Goal: Check status: Check status

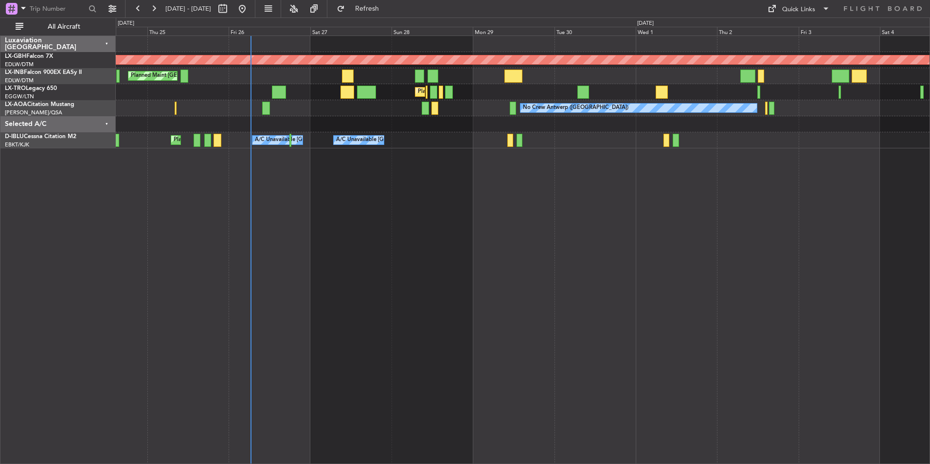
click at [507, 292] on div "Planned Maint Nurnberg Planned Maint [GEOGRAPHIC_DATA] ([GEOGRAPHIC_DATA]) Plan…" at bounding box center [523, 250] width 815 height 429
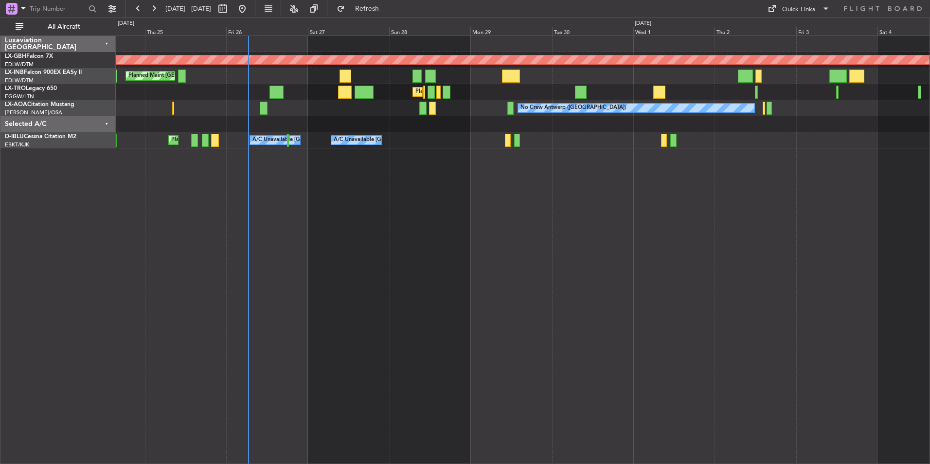
click at [487, 294] on div "Planned Maint Nurnberg Planned Maint [GEOGRAPHIC_DATA] ([GEOGRAPHIC_DATA]) Plan…" at bounding box center [523, 250] width 815 height 429
click at [388, 6] on span "Refresh" at bounding box center [367, 8] width 41 height 7
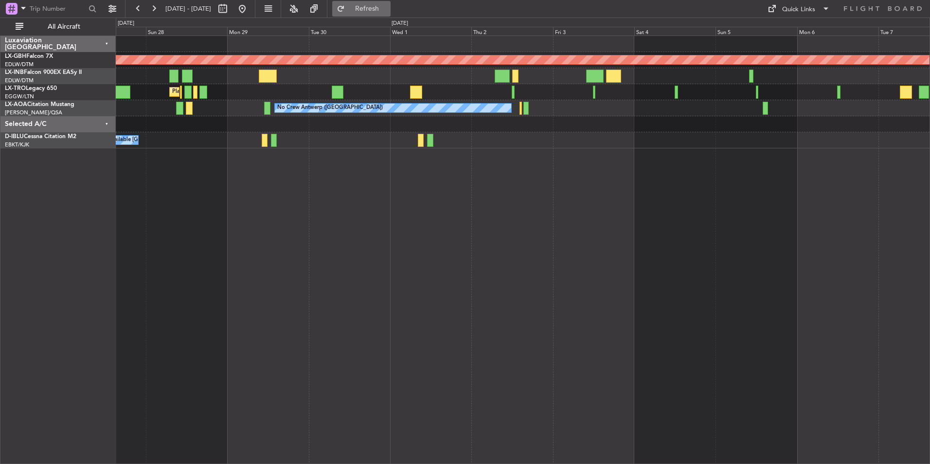
click at [495, 239] on div "Planned Maint Nurnberg Planned Maint [GEOGRAPHIC_DATA] ([GEOGRAPHIC_DATA]) Plan…" at bounding box center [523, 250] width 815 height 429
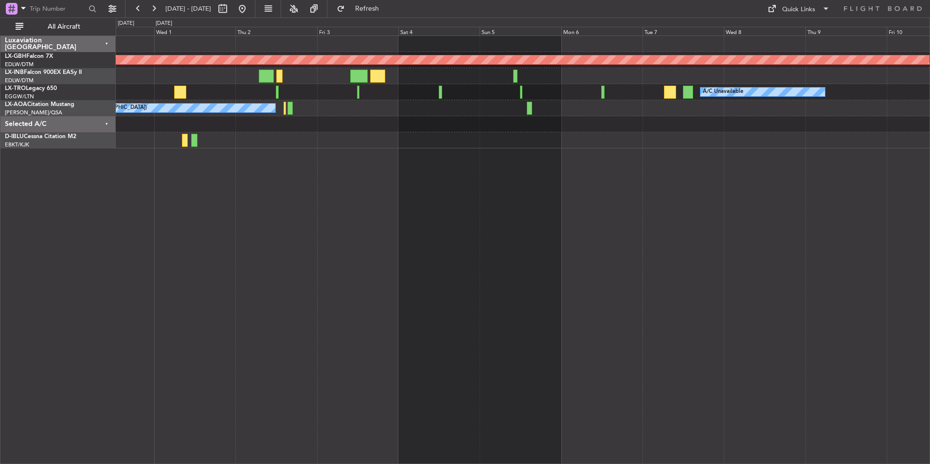
click at [593, 270] on div "Planned Maint Nurnberg A/C Unavailable Planned Maint [GEOGRAPHIC_DATA] ([GEOGRA…" at bounding box center [523, 250] width 815 height 429
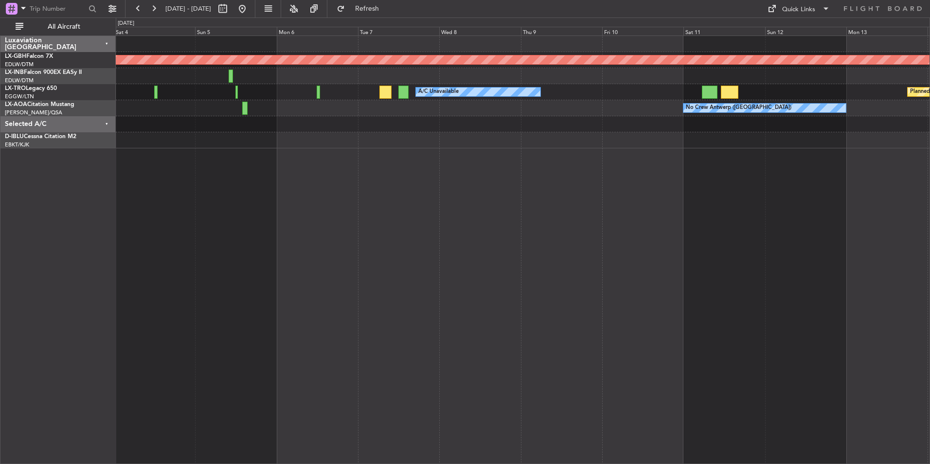
click at [465, 254] on div "Planned Maint Nurnberg A/C Unavailable Planned Maint [GEOGRAPHIC_DATA] (Riga In…" at bounding box center [523, 250] width 815 height 429
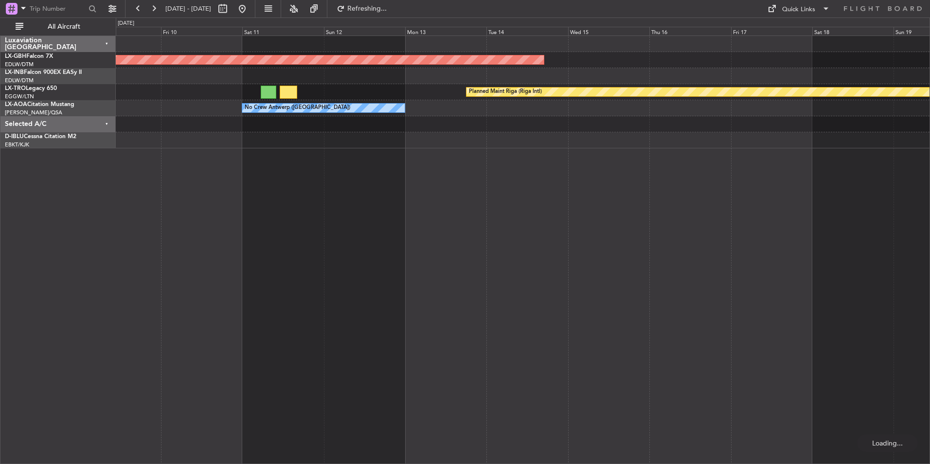
click at [455, 319] on div "Planned Maint Nurnberg Planned Maint [GEOGRAPHIC_DATA] (Riga Intl) A/C Unavaila…" at bounding box center [523, 250] width 815 height 429
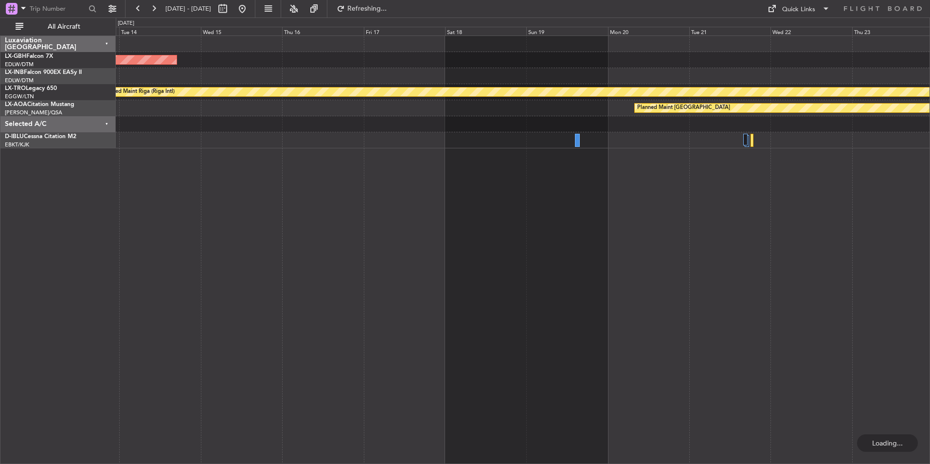
click at [425, 342] on div "Planned Maint Nurnberg Planned Maint [GEOGRAPHIC_DATA] (Riga Intl) Planned Main…" at bounding box center [523, 250] width 815 height 429
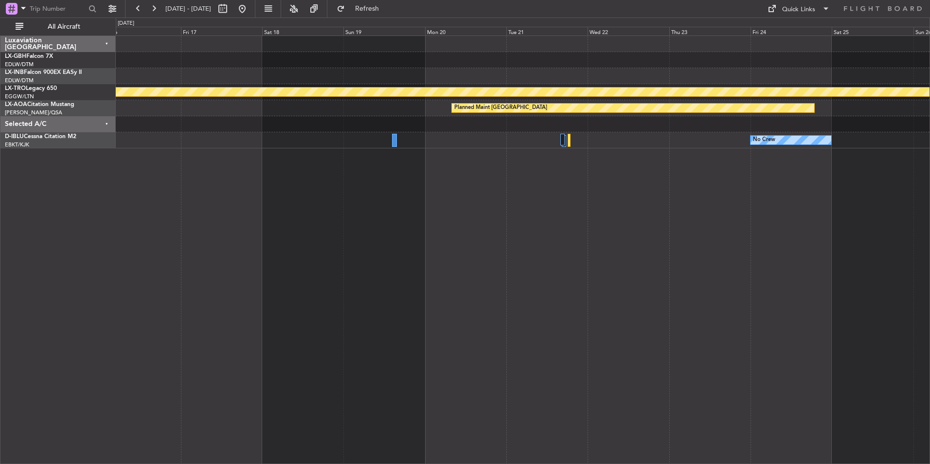
click at [525, 332] on div "Planned Maint Nurnberg Planned Maint [GEOGRAPHIC_DATA] (Riga Intl) Planned Main…" at bounding box center [523, 250] width 815 height 429
click at [250, 5] on button at bounding box center [243, 9] width 16 height 16
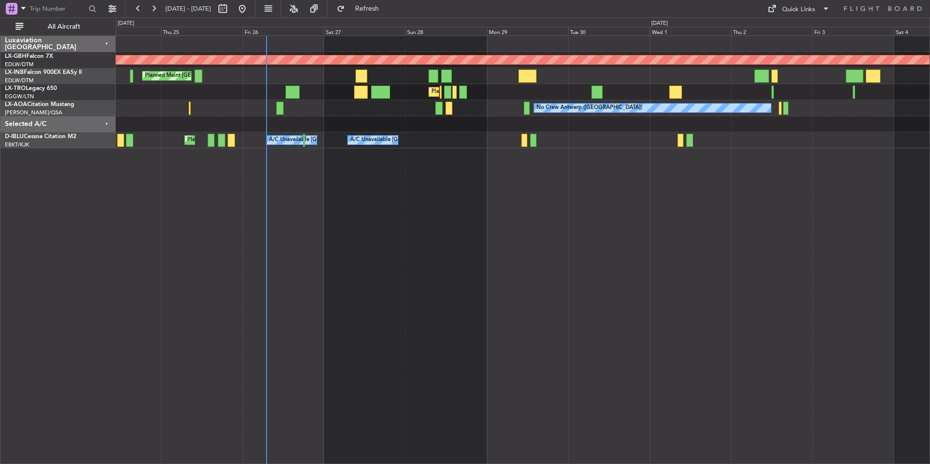
click at [561, 269] on div "Planned Maint Nurnberg Planned Maint [GEOGRAPHIC_DATA] ([GEOGRAPHIC_DATA]) Plan…" at bounding box center [523, 250] width 815 height 429
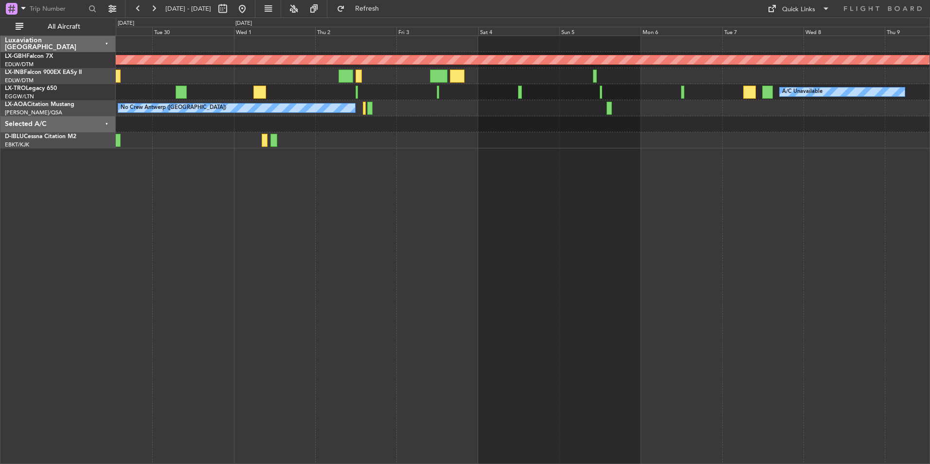
click at [481, 322] on div "Planned Maint Nurnberg A/C Unavailable Planned Maint [GEOGRAPHIC_DATA] ([GEOGRA…" at bounding box center [523, 250] width 815 height 429
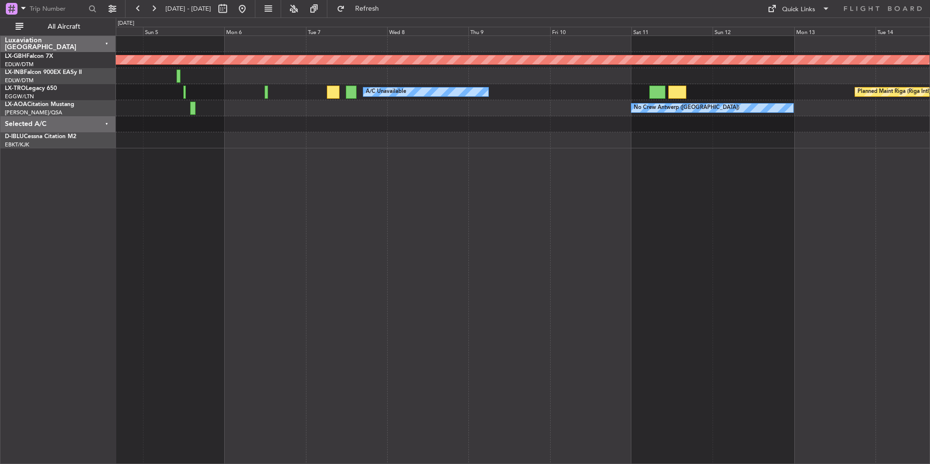
click at [421, 331] on div "Planned Maint Nurnberg A/C Unavailable Planned Maint [GEOGRAPHIC_DATA] (Riga In…" at bounding box center [523, 250] width 815 height 429
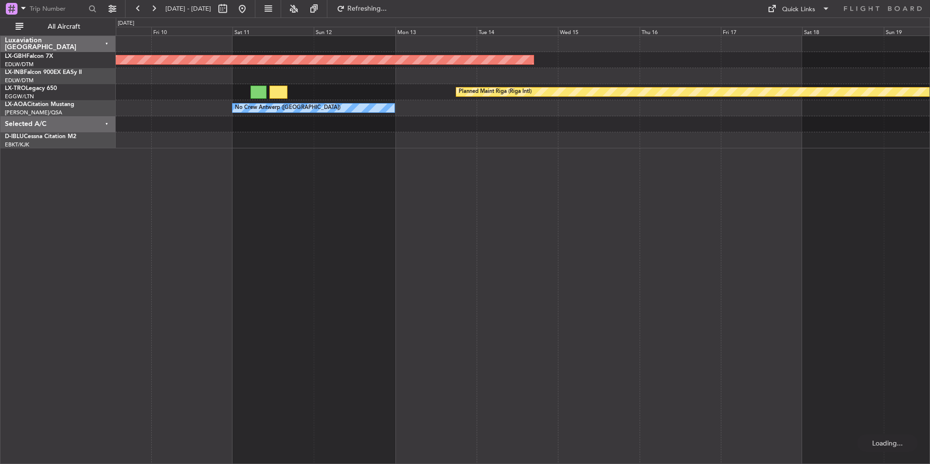
click at [438, 311] on div "Planned Maint Nurnberg Planned Maint [GEOGRAPHIC_DATA] (Riga Intl) A/C Unavaila…" at bounding box center [523, 250] width 815 height 429
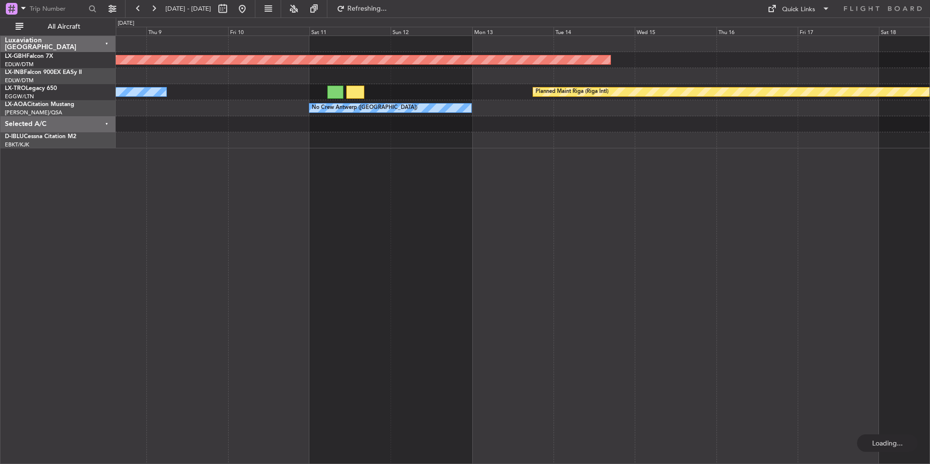
click at [906, 325] on div "Planned Maint Nurnberg Planned Maint [GEOGRAPHIC_DATA] (Riga Intl) A/C Unavaila…" at bounding box center [523, 250] width 815 height 429
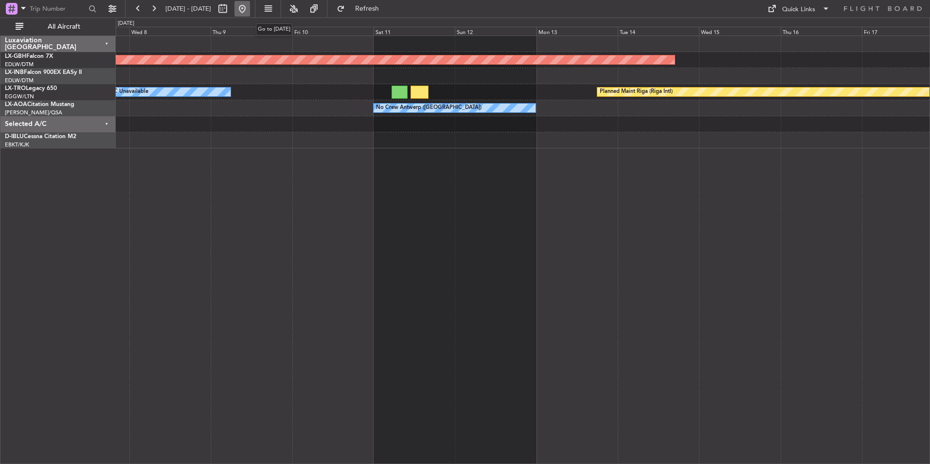
click at [250, 8] on button at bounding box center [243, 9] width 16 height 16
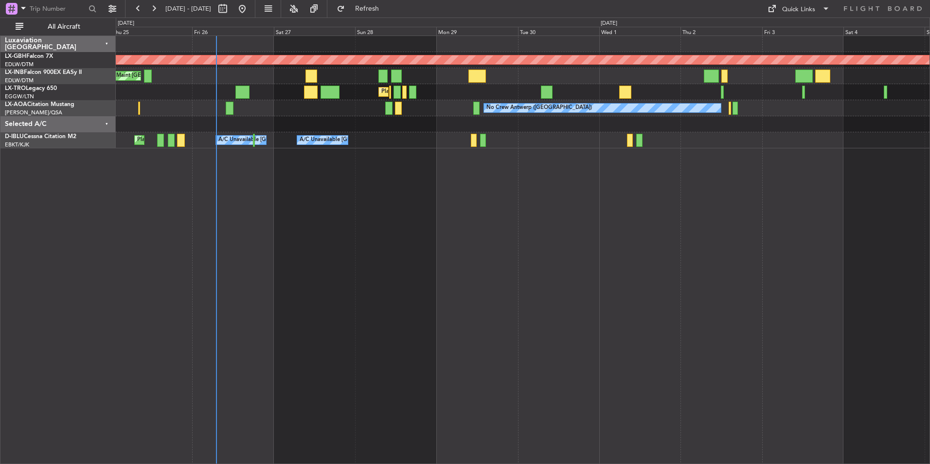
click at [484, 324] on div "Planned Maint Nurnberg Planned Maint [GEOGRAPHIC_DATA] ([GEOGRAPHIC_DATA]) Plan…" at bounding box center [523, 250] width 815 height 429
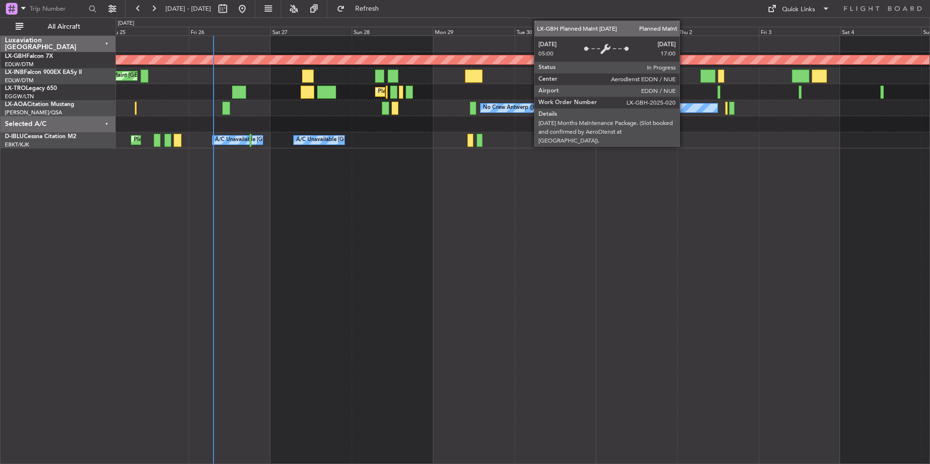
click at [684, 60] on div "Planned Maint Nurnberg" at bounding box center [632, 59] width 2157 height 9
